Goal: Find contact information: Find contact information

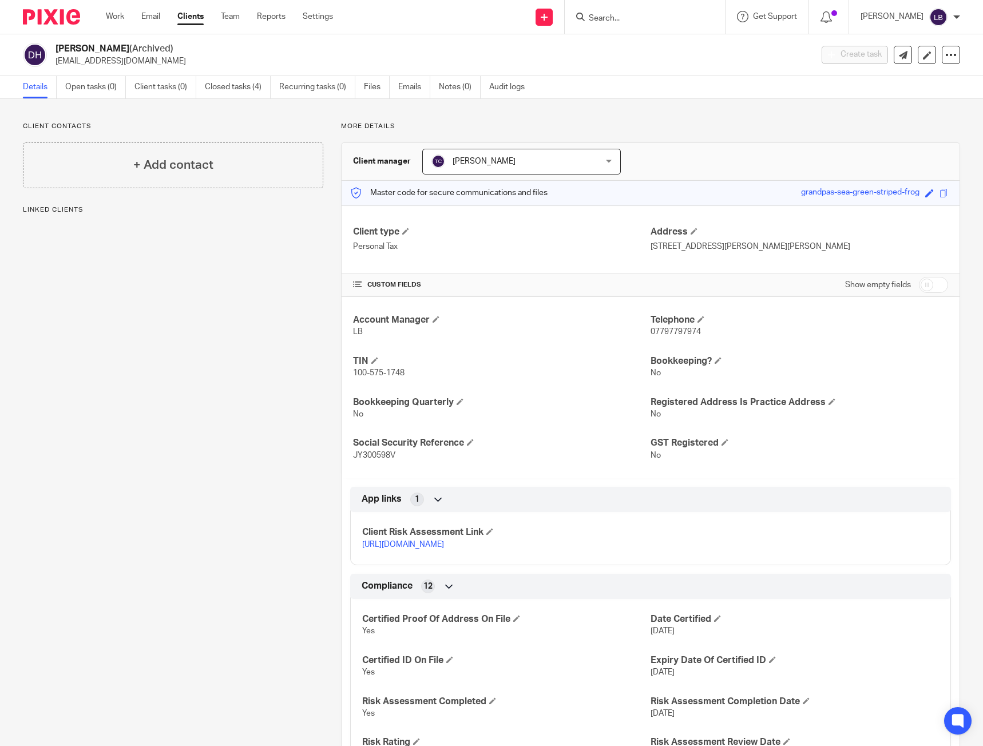
click at [615, 21] on input "Search" at bounding box center [639, 19] width 103 height 10
type input "bdv"
click at [655, 64] on link at bounding box center [708, 53] width 246 height 35
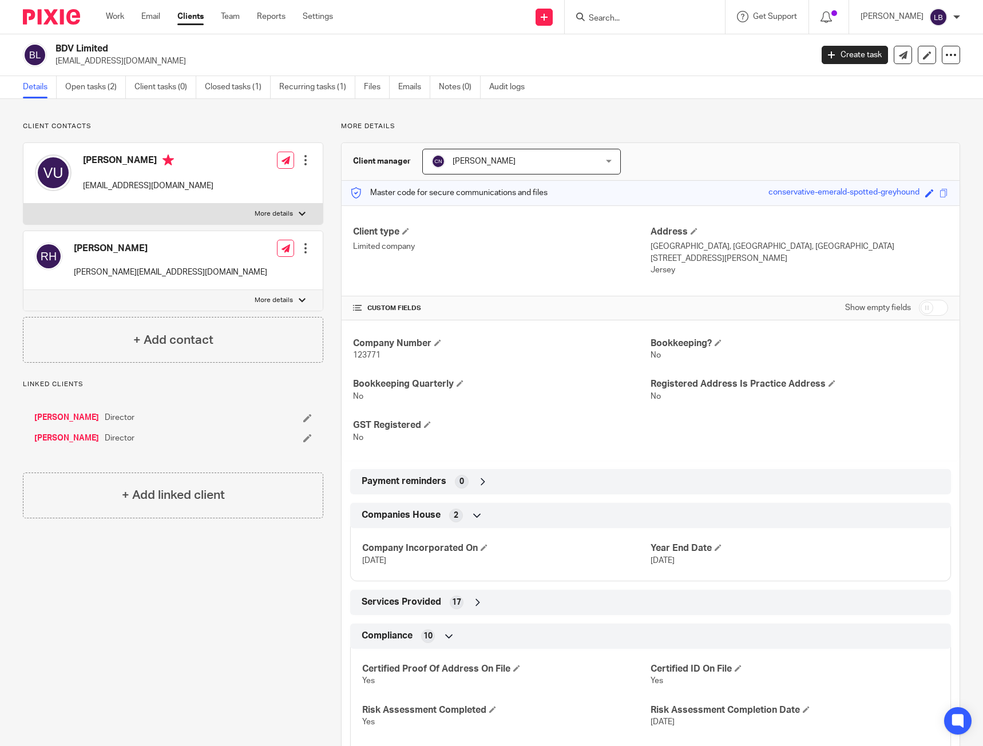
drag, startPoint x: 158, startPoint y: 62, endPoint x: 56, endPoint y: 61, distance: 101.9
click at [56, 61] on p "[EMAIL_ADDRESS][DOMAIN_NAME]" at bounding box center [430, 61] width 749 height 11
copy p "[EMAIL_ADDRESS][DOMAIN_NAME]"
click at [231, 125] on p "Client contacts" at bounding box center [173, 126] width 300 height 9
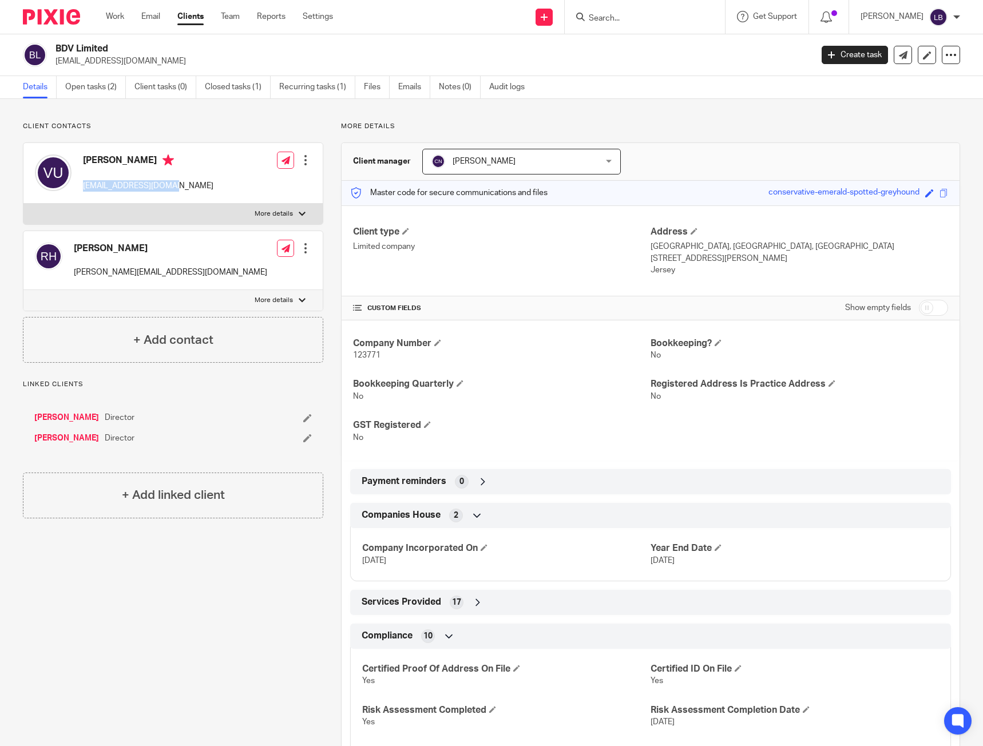
drag, startPoint x: 174, startPoint y: 185, endPoint x: 84, endPoint y: 186, distance: 89.8
click at [84, 186] on p "[EMAIL_ADDRESS][DOMAIN_NAME]" at bounding box center [148, 185] width 130 height 11
copy p "[EMAIL_ADDRESS][DOMAIN_NAME]"
drag, startPoint x: 171, startPoint y: 273, endPoint x: 72, endPoint y: 271, distance: 99.6
click at [72, 271] on div "[PERSON_NAME] [PERSON_NAME][EMAIL_ADDRESS][DOMAIN_NAME]" at bounding box center [151, 260] width 232 height 47
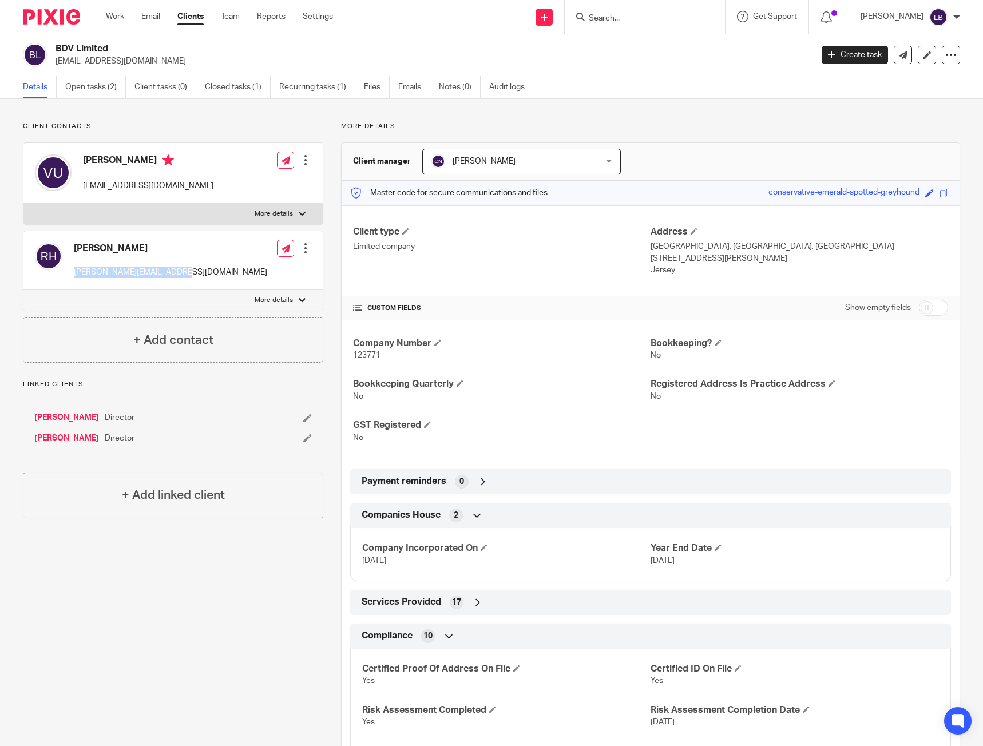
copy p "[PERSON_NAME][EMAIL_ADDRESS][DOMAIN_NAME]"
click at [190, 563] on div "Client contacts Roxana-Mariana Hiniu roxana.hiniu92@icloud.com Edit contact Cre…" at bounding box center [164, 542] width 318 height 841
click at [56, 586] on div "Client contacts Roxana-Mariana Hiniu roxana.hiniu92@icloud.com Edit contact Cre…" at bounding box center [164, 542] width 318 height 841
click at [213, 583] on div "Client contacts Roxana-Mariana Hiniu roxana.hiniu92@icloud.com Edit contact Cre…" at bounding box center [164, 542] width 318 height 841
click at [543, 394] on p "No" at bounding box center [502, 396] width 298 height 11
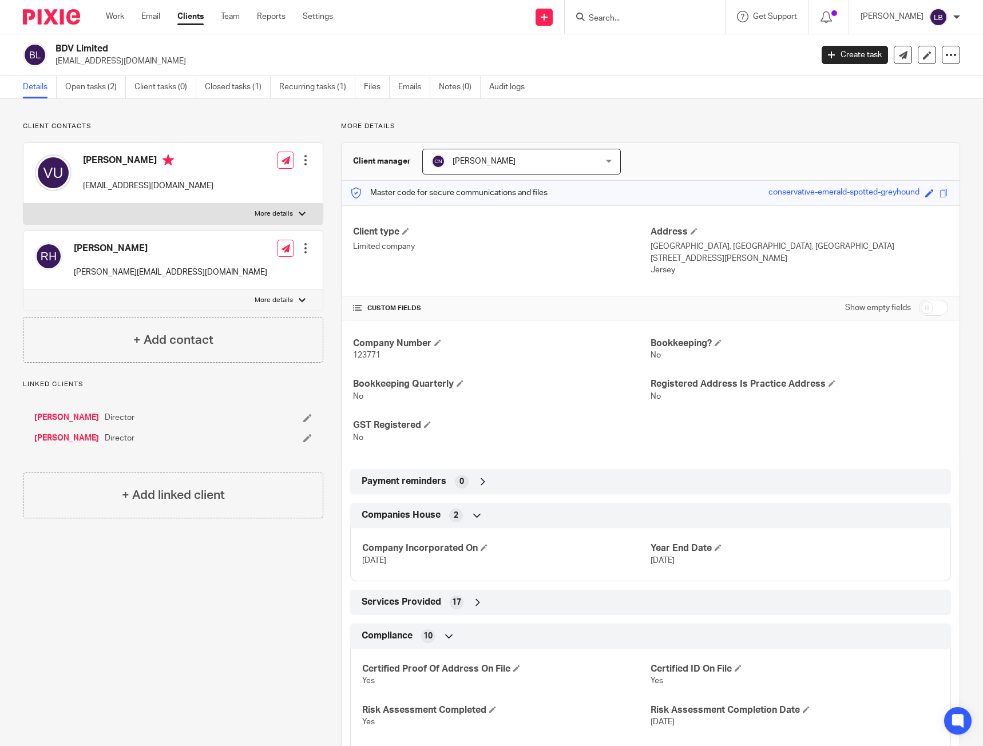
click at [170, 591] on div "Client contacts Roxana-Mariana Hiniu roxana.hiniu92@icloud.com Edit contact Cre…" at bounding box center [164, 542] width 318 height 841
